Goal: Task Accomplishment & Management: Manage account settings

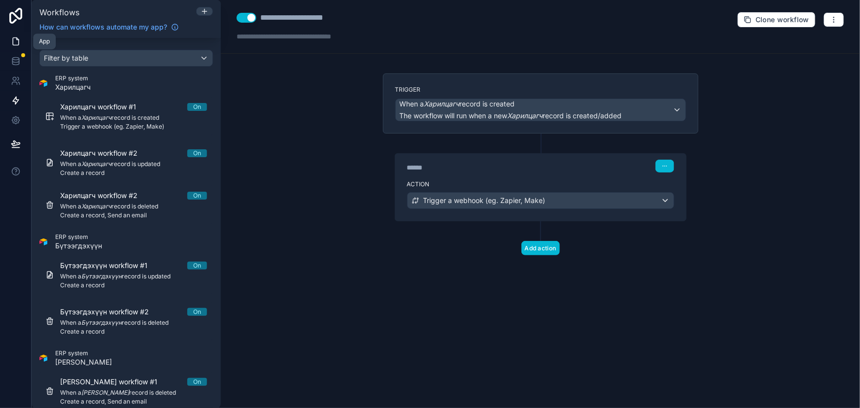
click at [13, 39] on icon at bounding box center [16, 41] width 6 height 7
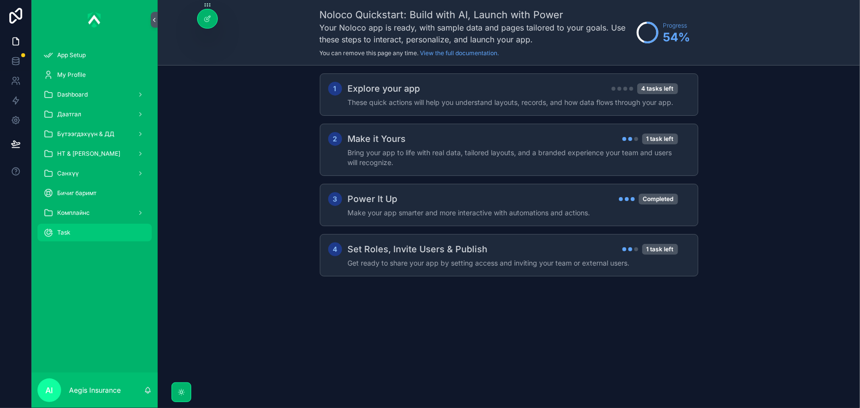
click at [99, 234] on div "Task" at bounding box center [94, 233] width 103 height 16
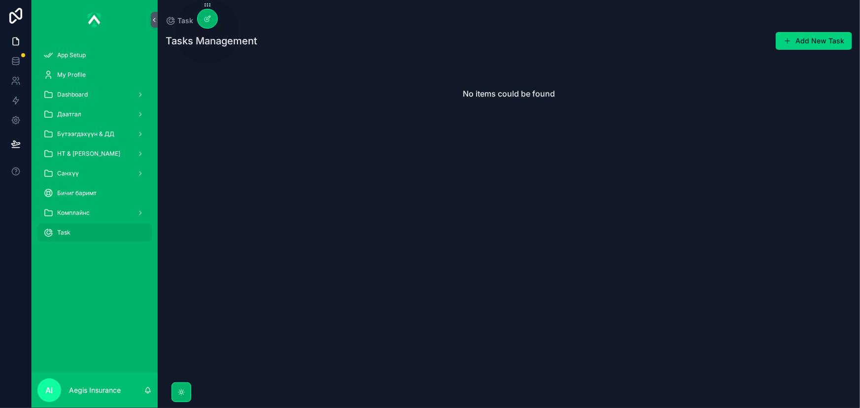
drag, startPoint x: 462, startPoint y: 171, endPoint x: 538, endPoint y: 152, distance: 77.7
click at [463, 172] on div "No items could be found" at bounding box center [509, 226] width 702 height 340
click at [14, 41] on icon at bounding box center [16, 41] width 10 height 10
click at [8, 67] on link at bounding box center [15, 61] width 31 height 20
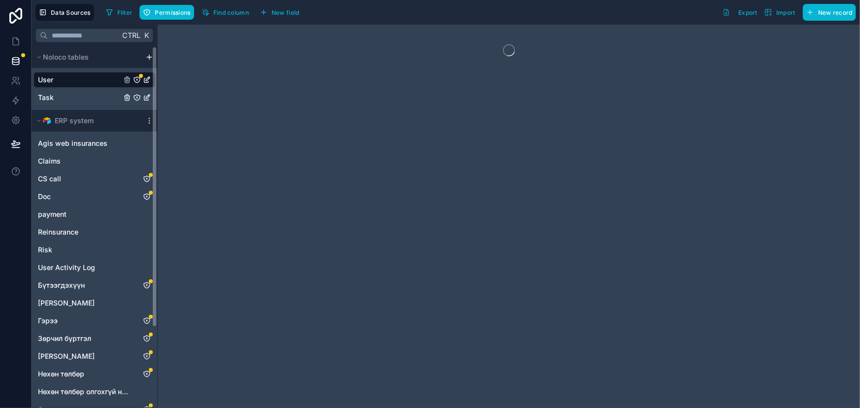
click at [82, 101] on div "Task" at bounding box center [95, 98] width 122 height 16
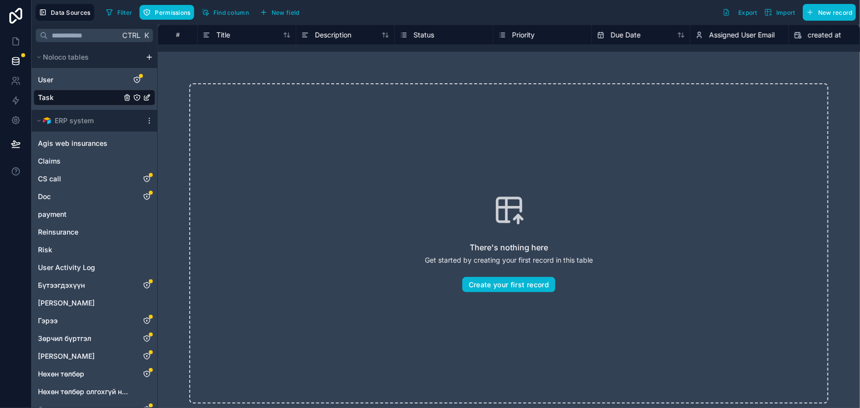
click at [314, 26] on div "Description" at bounding box center [345, 35] width 99 height 20
click at [320, 40] on div "Description" at bounding box center [345, 35] width 99 height 20
click at [324, 39] on span "Description" at bounding box center [333, 35] width 36 height 10
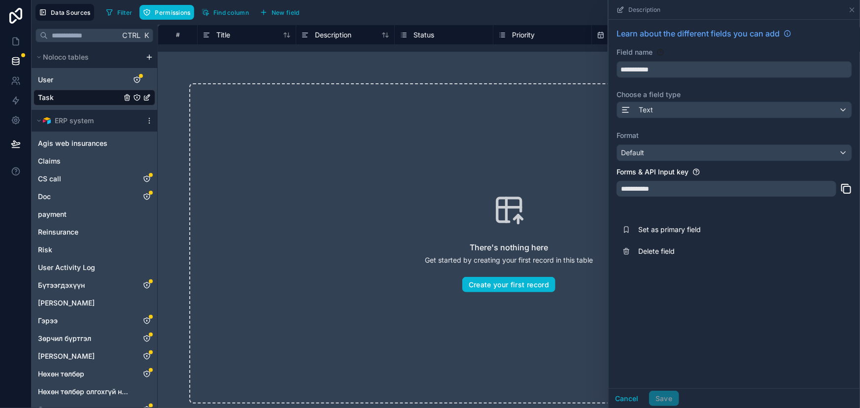
click at [421, 80] on div "There's nothing here Get started by creating your first record in this table Cr…" at bounding box center [509, 244] width 702 height 384
click at [639, 400] on button "Cancel" at bounding box center [627, 399] width 36 height 16
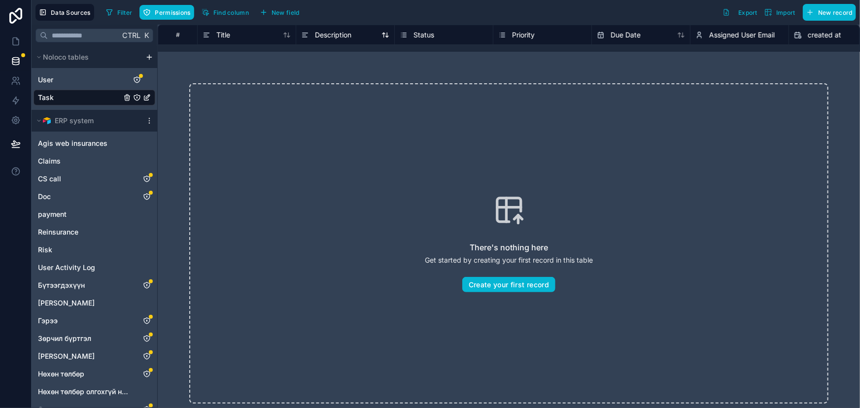
click at [355, 35] on div "Description" at bounding box center [345, 35] width 88 height 12
click at [145, 95] on icon "Task" at bounding box center [147, 98] width 8 height 8
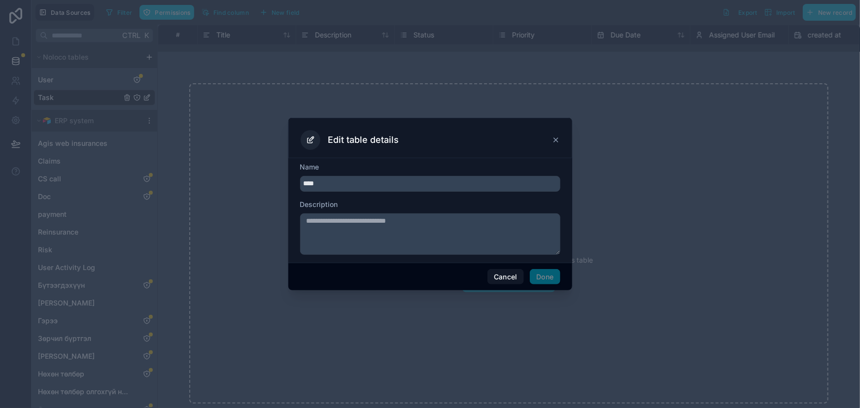
click at [557, 140] on icon at bounding box center [556, 140] width 4 height 4
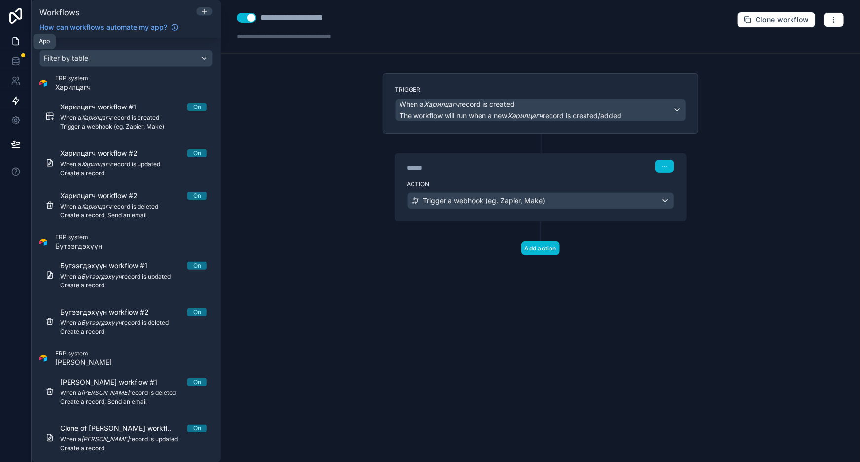
click at [18, 44] on icon at bounding box center [16, 41] width 6 height 7
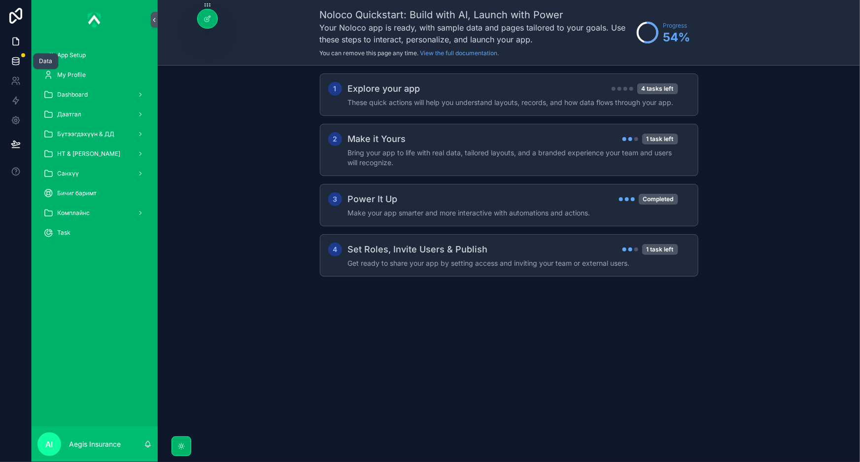
click at [20, 61] on link at bounding box center [15, 61] width 31 height 20
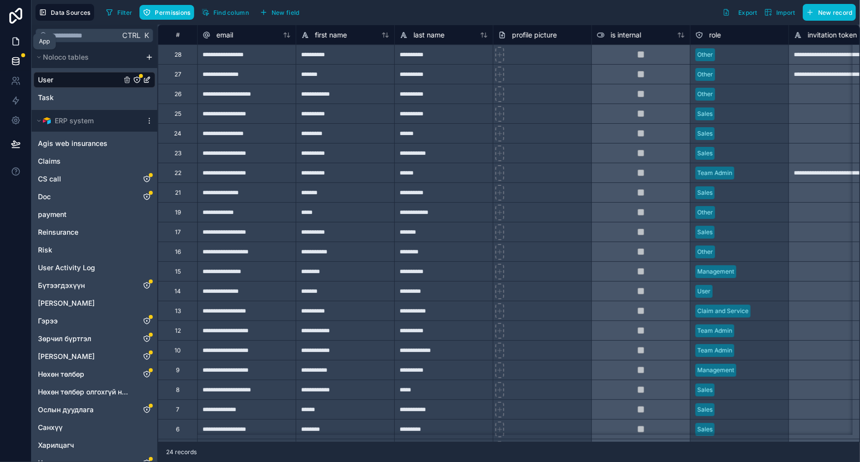
click at [24, 44] on link at bounding box center [15, 42] width 31 height 20
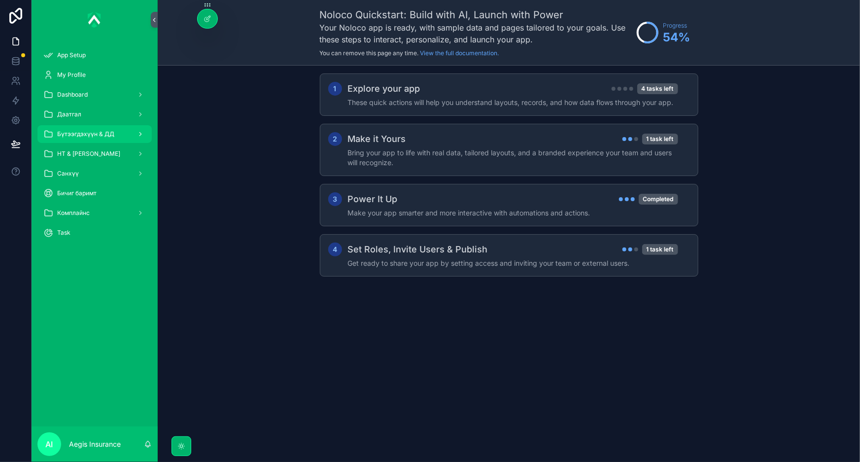
click at [113, 136] on div "Бүтээгдэхүүн & ДД" at bounding box center [94, 134] width 103 height 16
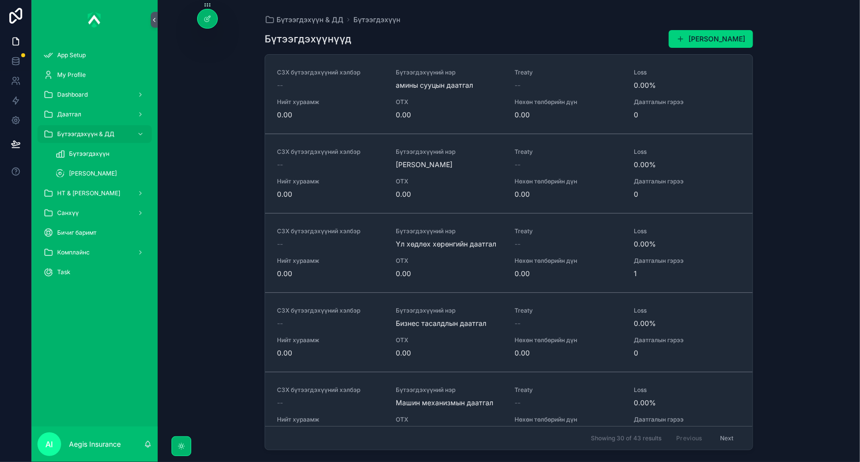
click at [526, 29] on div "Бүтээгдэхүүнүүд Шинэ бүтээгдэхүүн нэмэх СЗХ бүтээгдэхүүний хэлбэр -- Бүтээгдэхү…" at bounding box center [509, 237] width 489 height 426
click at [90, 276] on div "Task" at bounding box center [94, 272] width 103 height 16
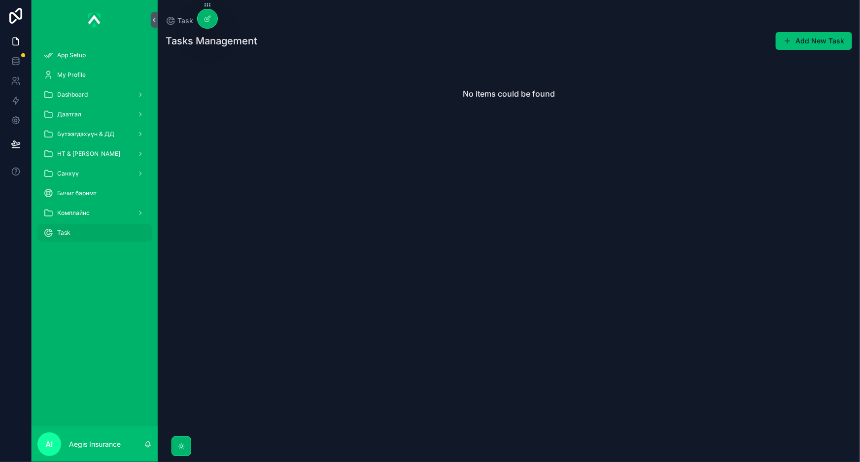
click at [788, 44] on span "scrollable content" at bounding box center [788, 41] width 8 height 8
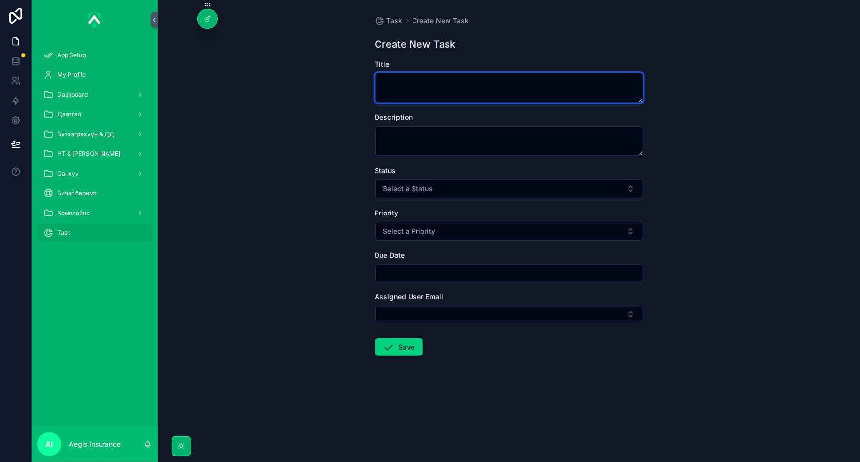
click at [502, 92] on textarea "scrollable content" at bounding box center [509, 88] width 268 height 30
click at [501, 170] on div "Status" at bounding box center [509, 171] width 268 height 10
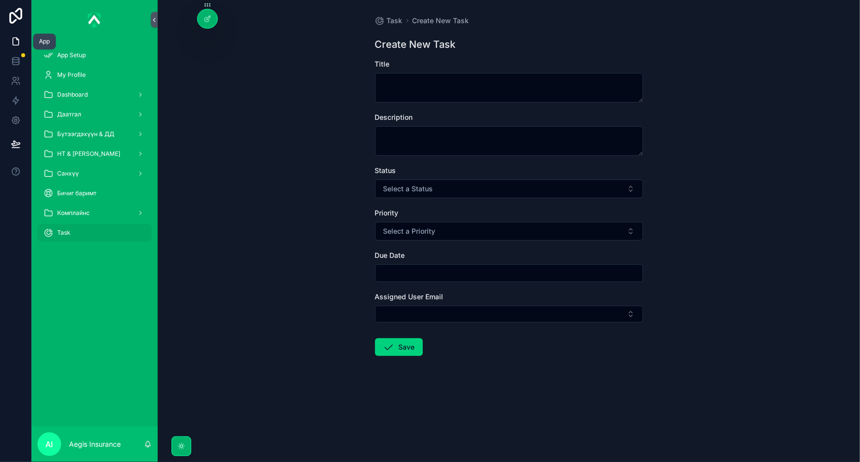
click at [14, 40] on icon at bounding box center [16, 41] width 10 height 10
click at [25, 61] on link at bounding box center [15, 61] width 31 height 20
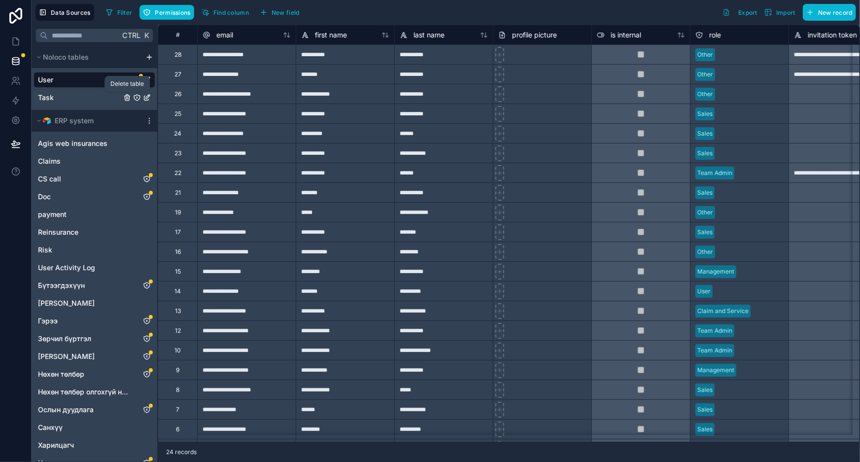
click at [128, 99] on icon "Task" at bounding box center [128, 98] width 0 height 2
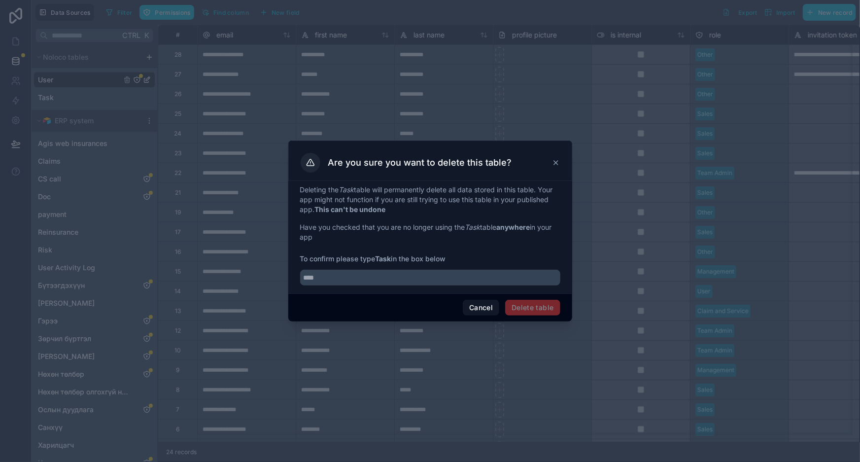
click at [378, 259] on strong "Task" at bounding box center [384, 258] width 16 height 8
copy span "Task"
click at [364, 279] on input "text" at bounding box center [430, 278] width 260 height 16
paste input "****"
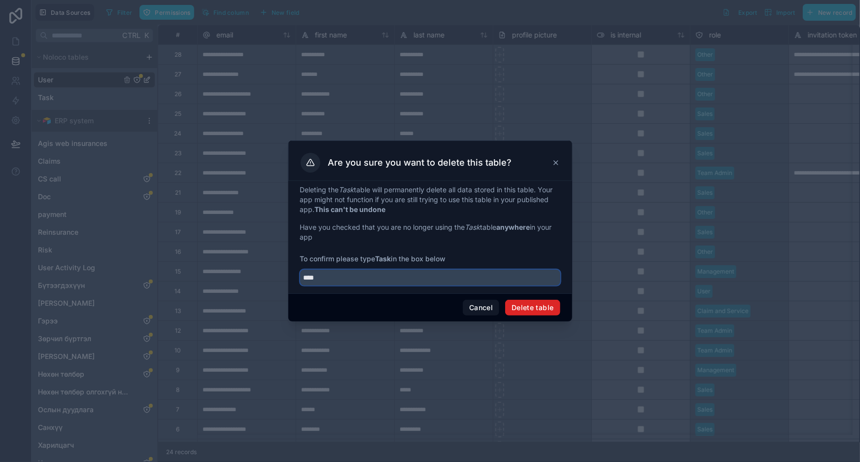
type input "****"
click at [546, 309] on button "Delete table" at bounding box center [532, 308] width 55 height 16
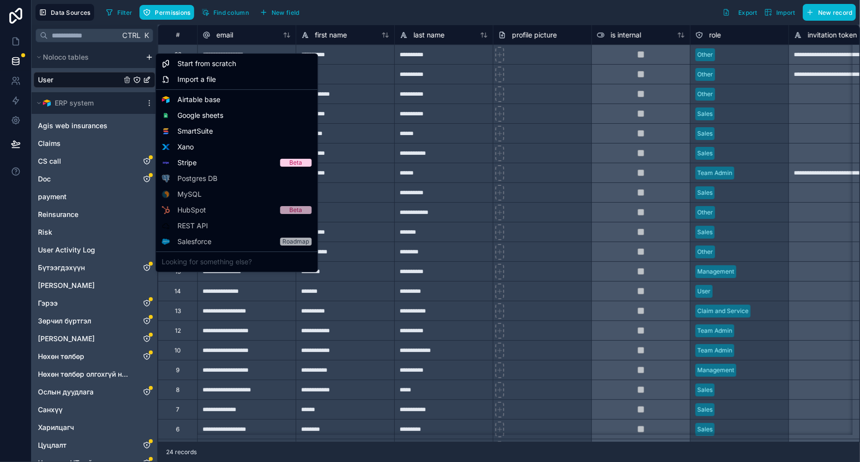
click at [148, 59] on html "**********" at bounding box center [430, 231] width 860 height 462
click at [222, 68] on span "Start from scratch" at bounding box center [206, 64] width 59 height 10
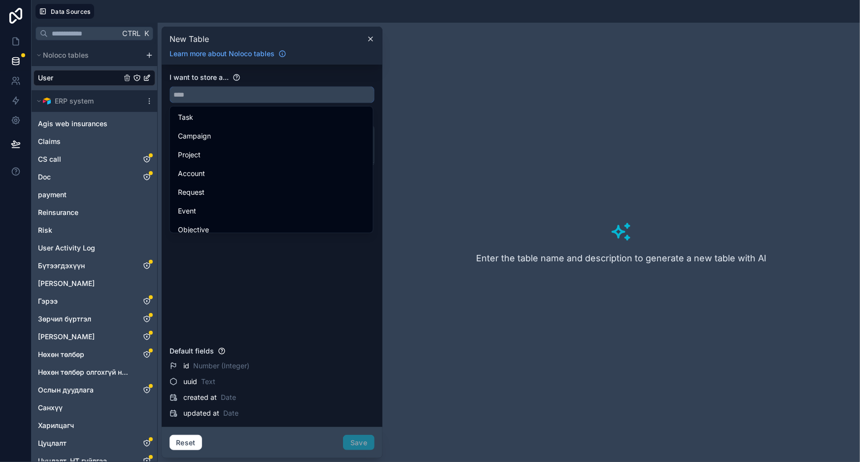
click at [224, 99] on input "text" at bounding box center [272, 95] width 204 height 16
click at [588, 70] on div "Enter the table name and description to generate a new table with AI" at bounding box center [621, 242] width 470 height 431
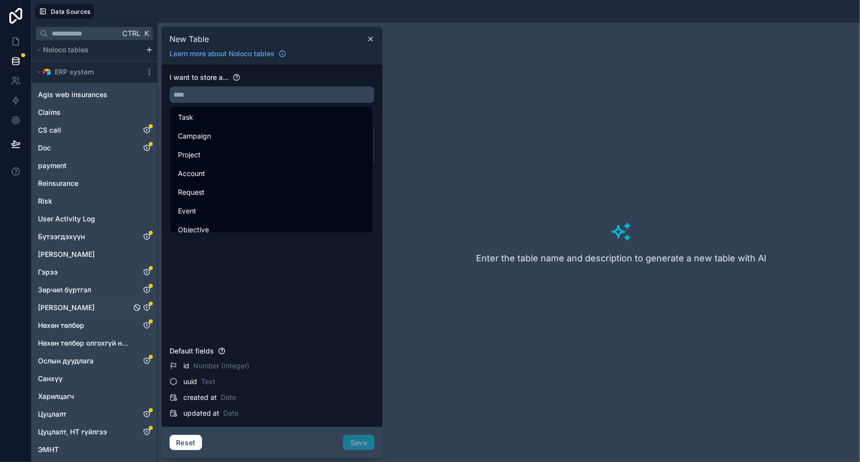
click at [147, 307] on icon "Зүйлийн дэлгэрэнгүй" at bounding box center [146, 307] width 0 height 0
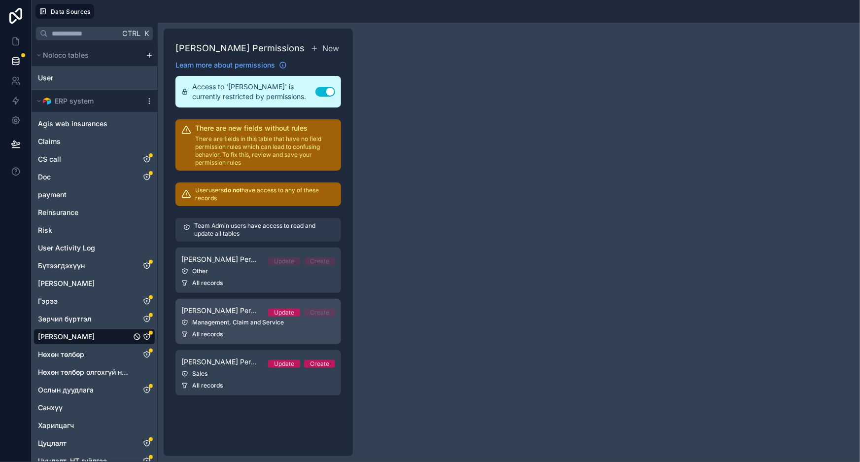
click at [261, 326] on div "Management, Claim and Service" at bounding box center [258, 322] width 154 height 8
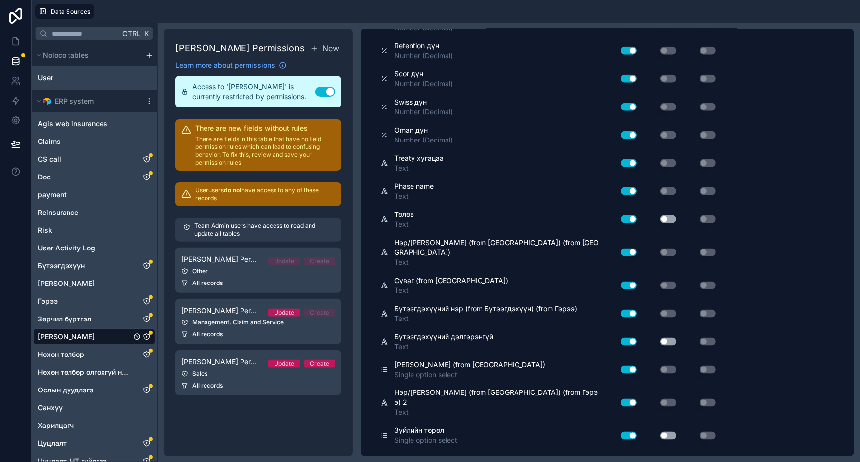
scroll to position [896, 0]
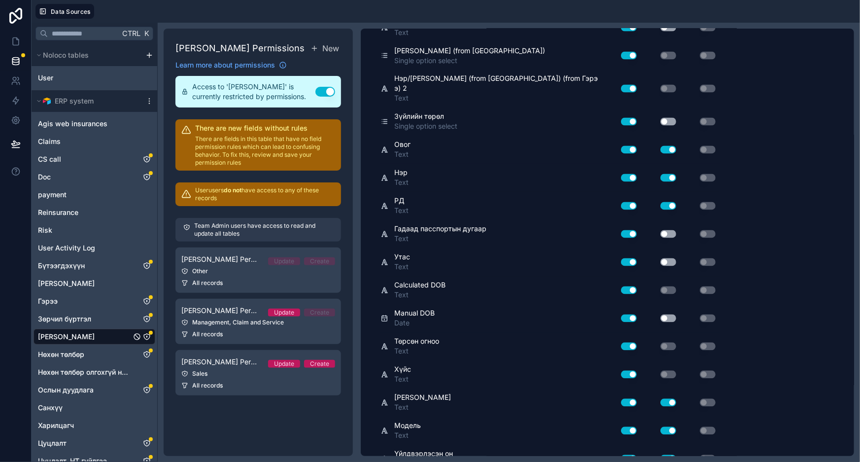
click at [670, 230] on button "Use setting" at bounding box center [669, 234] width 16 height 8
click at [666, 258] on button "Use setting" at bounding box center [669, 262] width 16 height 8
click at [670, 315] on button "Use setting" at bounding box center [669, 319] width 16 height 8
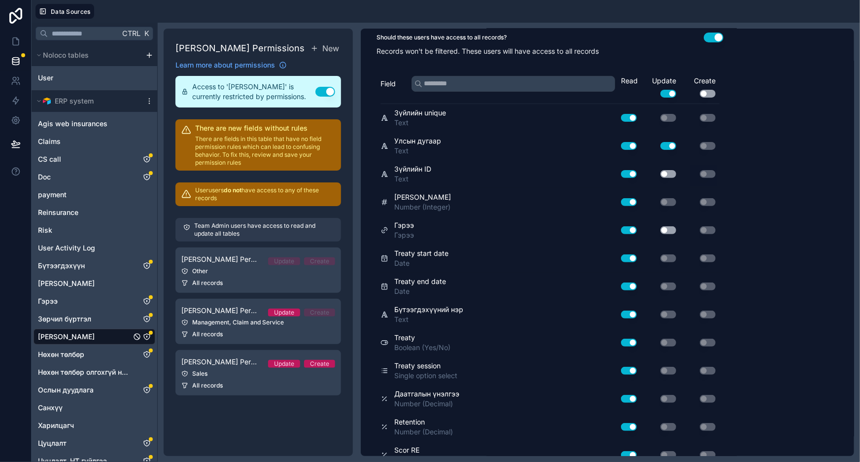
scroll to position [0, 0]
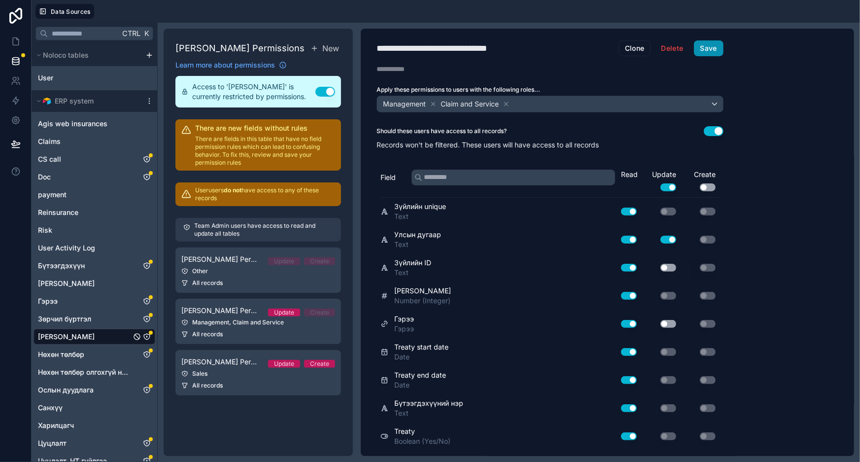
click at [719, 45] on button "Save" at bounding box center [709, 48] width 30 height 16
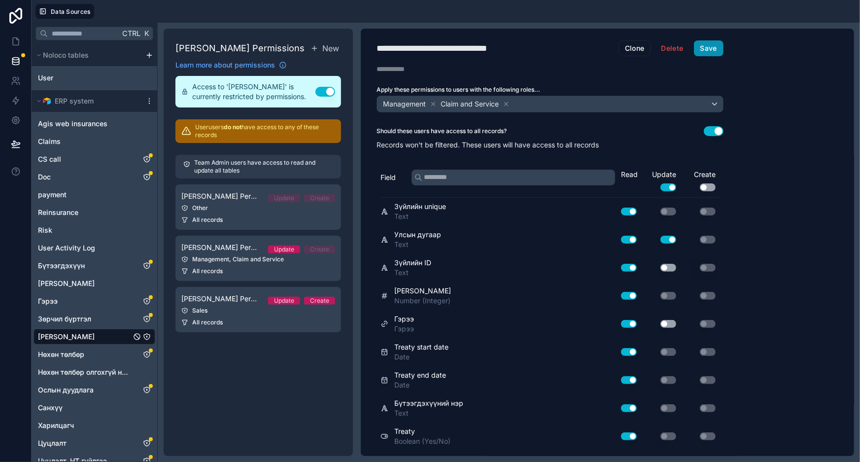
click at [719, 45] on button "Save" at bounding box center [709, 48] width 30 height 16
click at [19, 64] on icon at bounding box center [16, 61] width 10 height 10
click at [13, 46] on link at bounding box center [15, 42] width 31 height 20
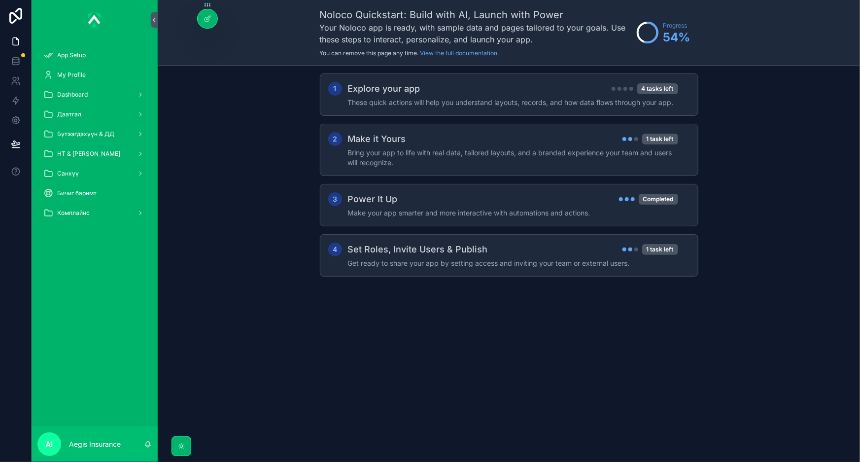
click at [253, 185] on div "1 Explore your app 4 tasks left These quick actions will help you understand la…" at bounding box center [509, 185] width 702 height 239
click at [271, 158] on div "1 Explore your app 4 tasks left These quick actions will help you understand la…" at bounding box center [509, 185] width 702 height 239
click at [89, 71] on div "My Profile" at bounding box center [94, 75] width 103 height 16
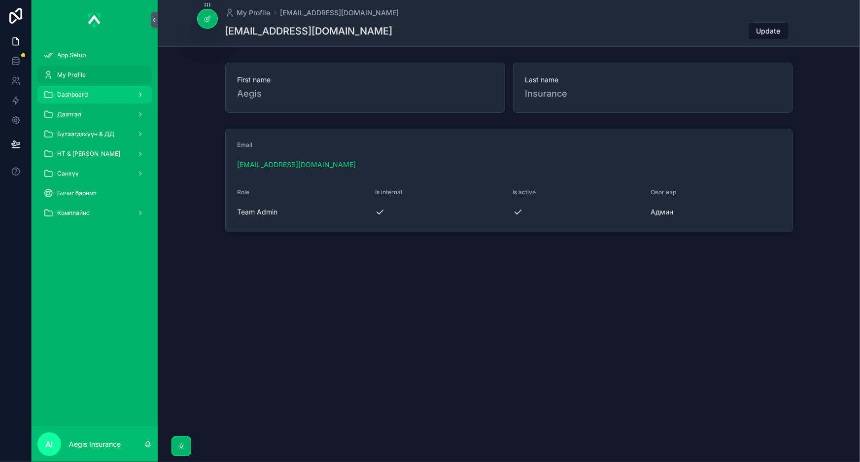
click at [75, 99] on div "Dashboard" at bounding box center [94, 95] width 103 height 16
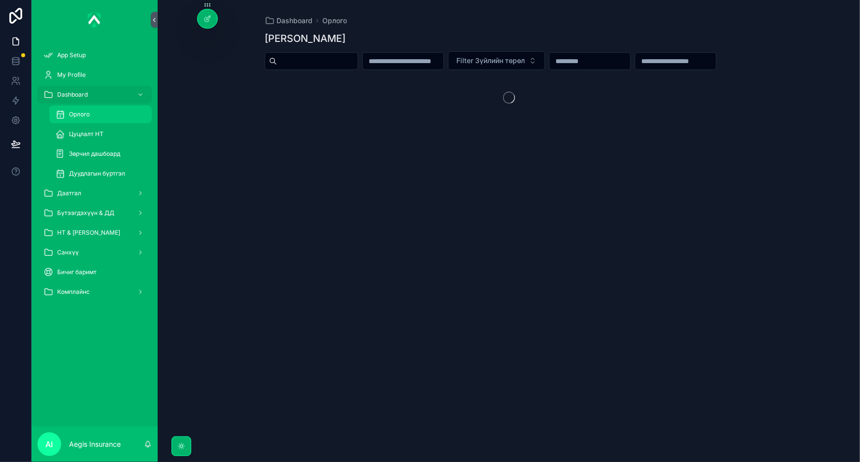
click at [103, 115] on div "Орлого" at bounding box center [100, 114] width 91 height 16
click at [116, 137] on div "Цуцлалт НТ" at bounding box center [100, 134] width 91 height 16
